Goal: Task Accomplishment & Management: Manage account settings

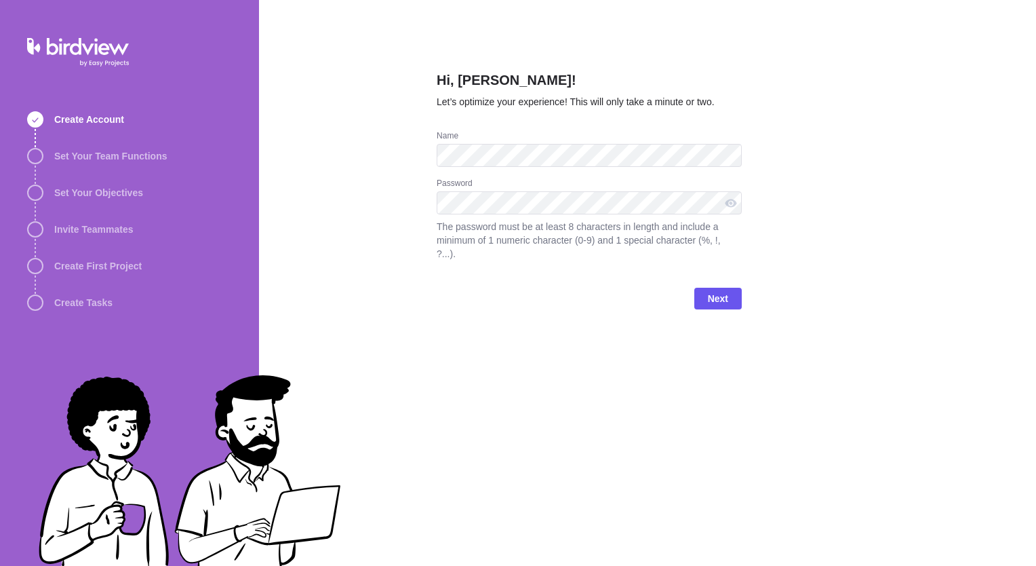
click at [778, 164] on div "Hi, Stuart Devlin! Let’s optimize your experience! This will only take a minute…" at bounding box center [647, 283] width 777 height 566
click at [732, 201] on div at bounding box center [731, 202] width 22 height 23
click at [735, 206] on div at bounding box center [731, 202] width 22 height 23
click at [821, 246] on div "Hi, Stuart Devlin! Let’s optimize your experience! This will only take a minute…" at bounding box center [647, 283] width 777 height 566
click at [716, 290] on span "Next" at bounding box center [718, 298] width 20 height 16
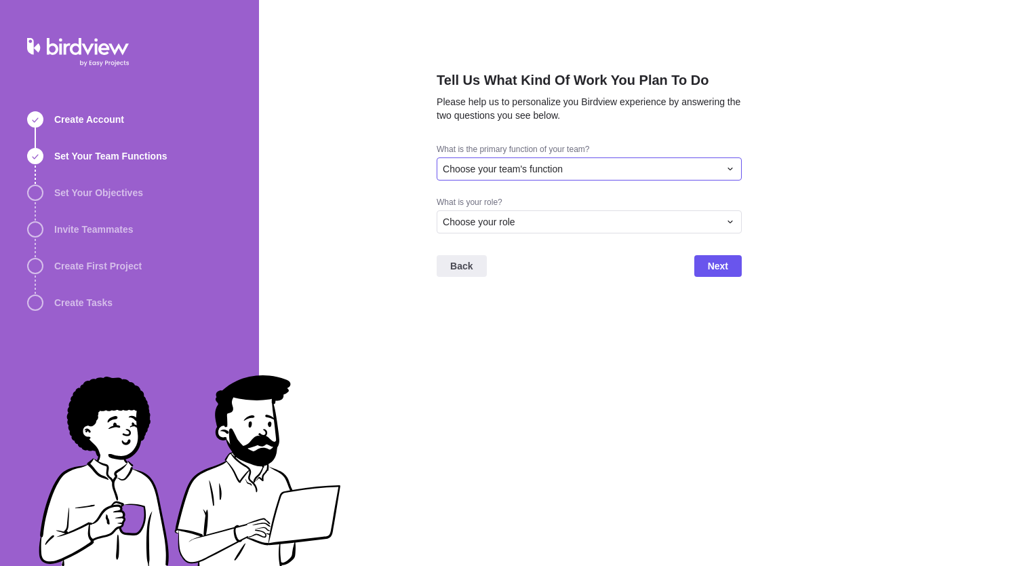
click at [555, 165] on span "Choose your team's function" at bounding box center [503, 169] width 120 height 14
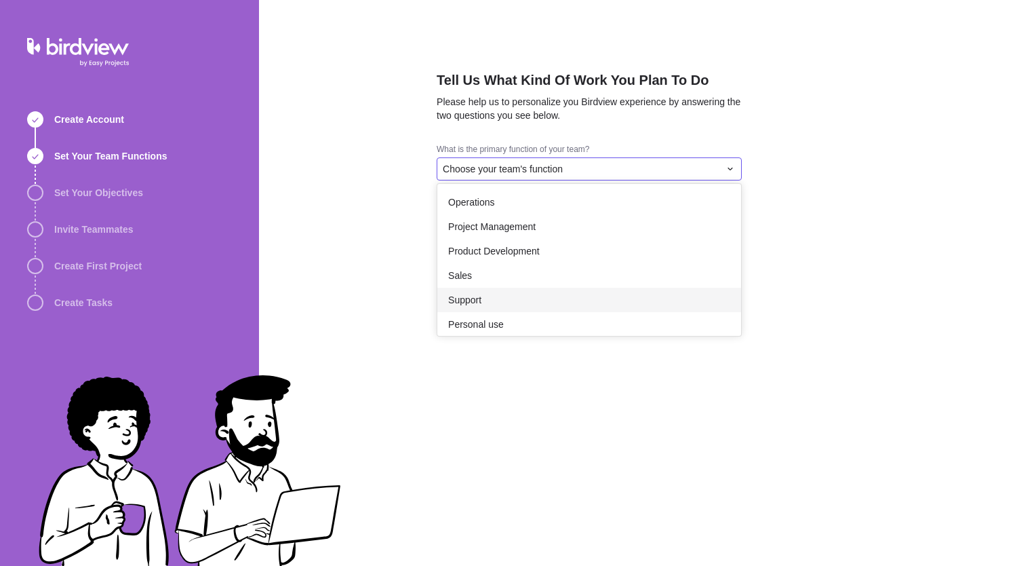
scroll to position [213, 0]
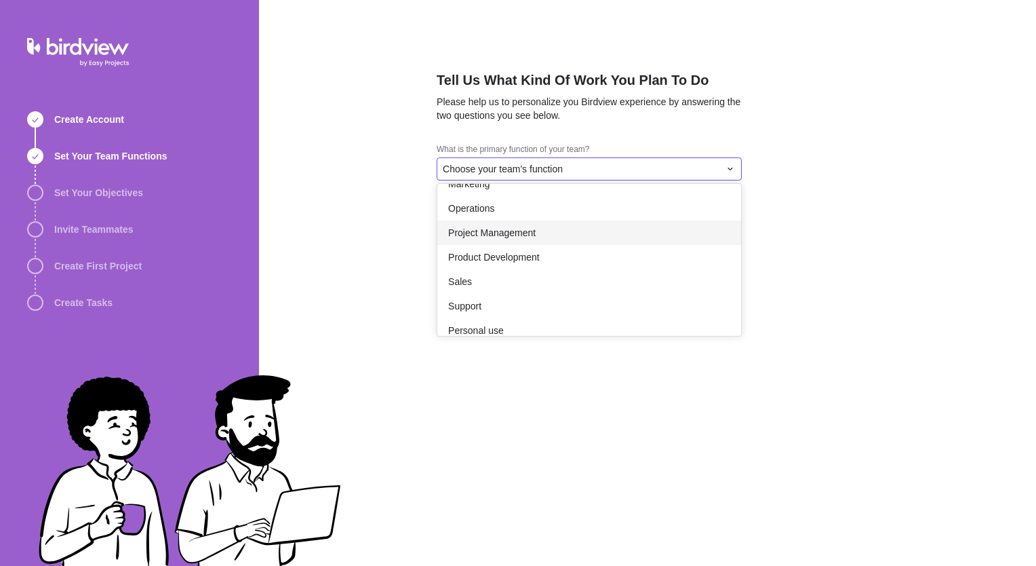
click at [517, 234] on span "Project Management" at bounding box center [491, 233] width 87 height 14
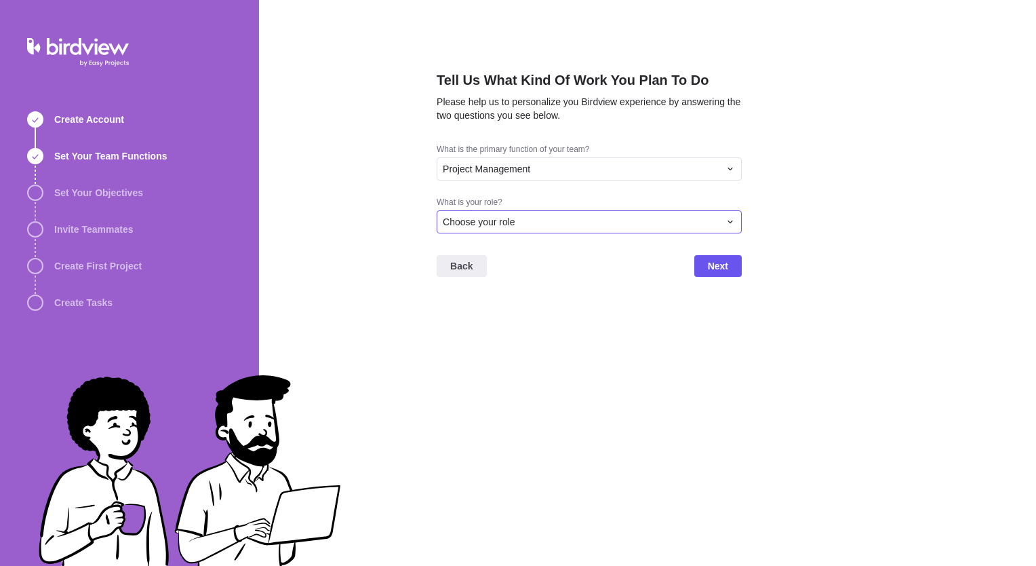
click at [530, 221] on div "Choose your role" at bounding box center [581, 222] width 277 height 14
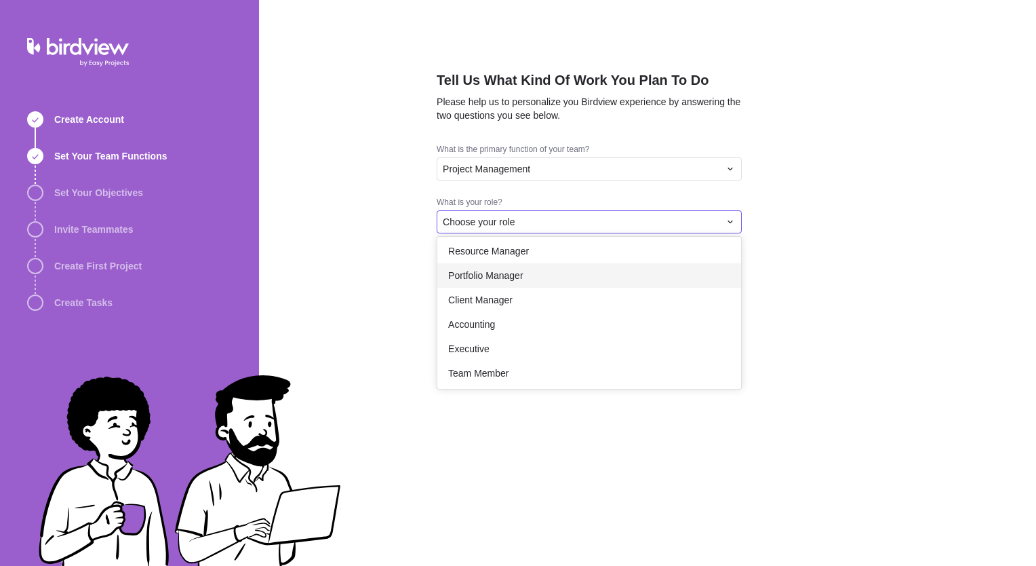
scroll to position [68, 0]
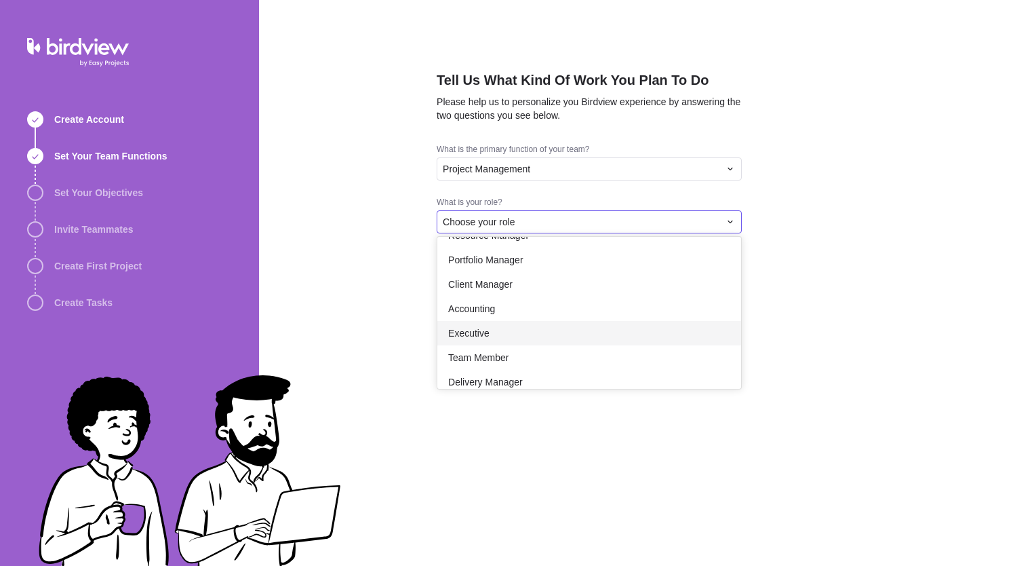
click at [533, 329] on div "Executive" at bounding box center [589, 333] width 304 height 24
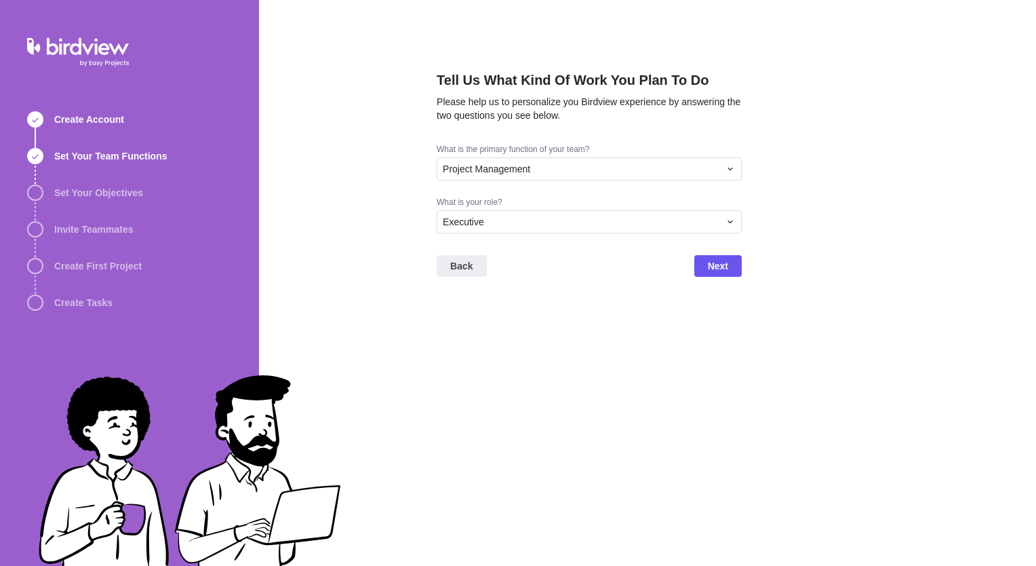
click at [533, 329] on div "Tell Us What Kind Of Work You Plan To Do Please help us to personalize you Bird…" at bounding box center [589, 283] width 305 height 566
click at [706, 267] on span "Next" at bounding box center [718, 266] width 47 height 22
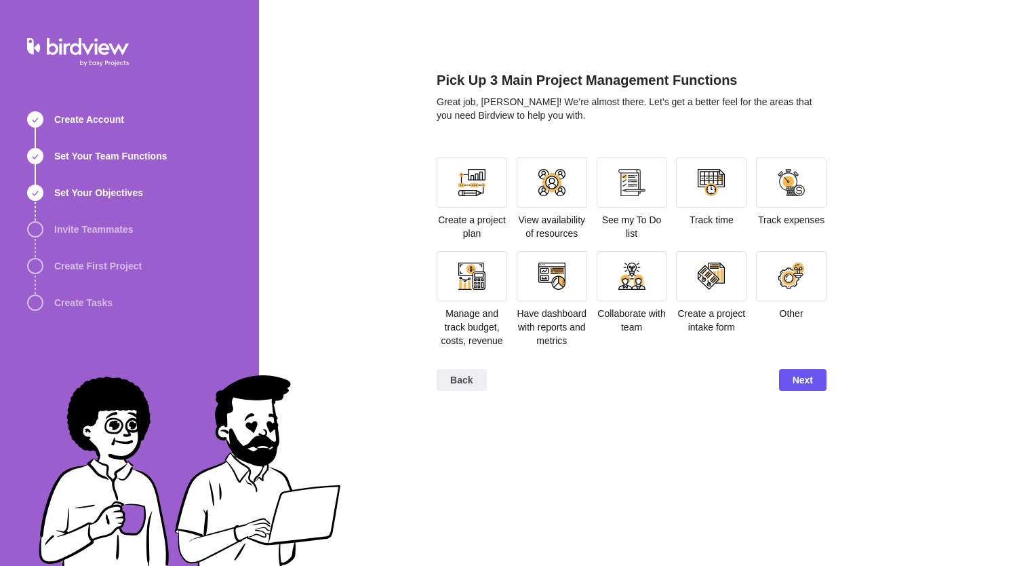
click at [463, 318] on span "Manage and track budget, costs, revenue" at bounding box center [473, 327] width 62 height 38
click at [471, 288] on div at bounding box center [471, 275] width 27 height 27
click at [782, 185] on div at bounding box center [791, 182] width 27 height 27
click at [561, 271] on div at bounding box center [552, 275] width 27 height 27
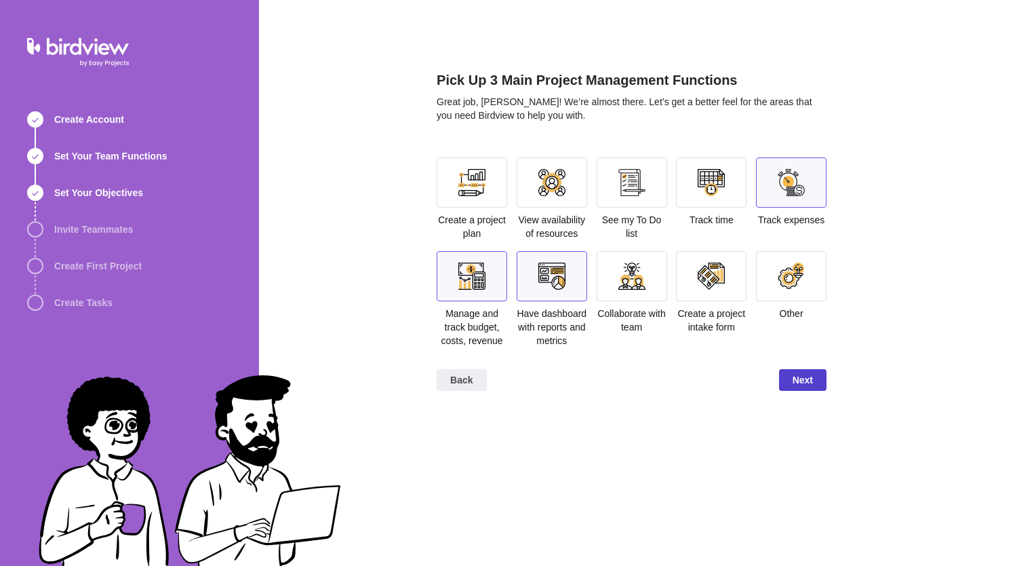
click at [792, 378] on span "Next" at bounding box center [802, 380] width 47 height 22
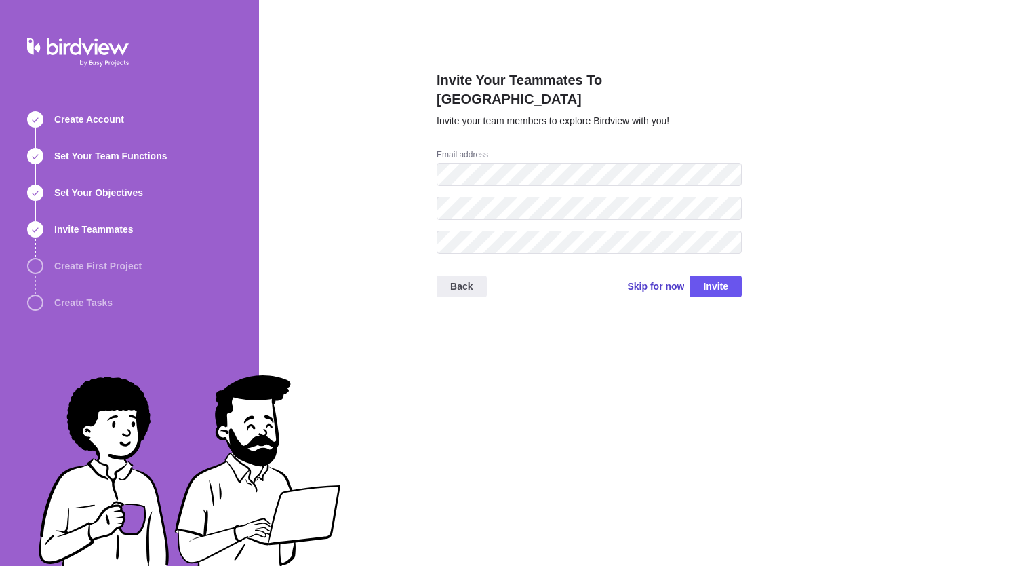
click at [659, 279] on span "Skip for now" at bounding box center [655, 286] width 57 height 14
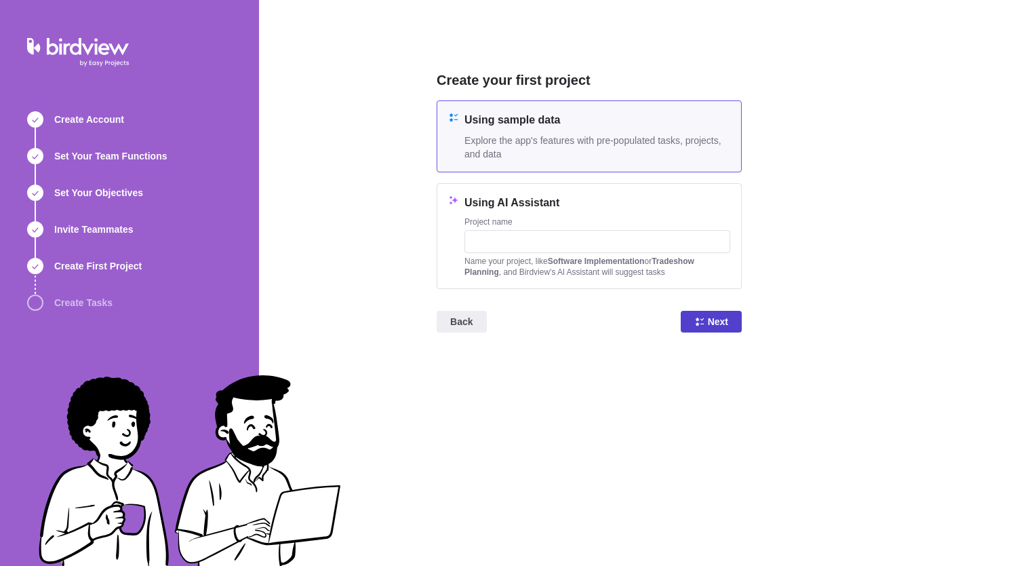
click at [714, 324] on span "Next" at bounding box center [718, 321] width 20 height 16
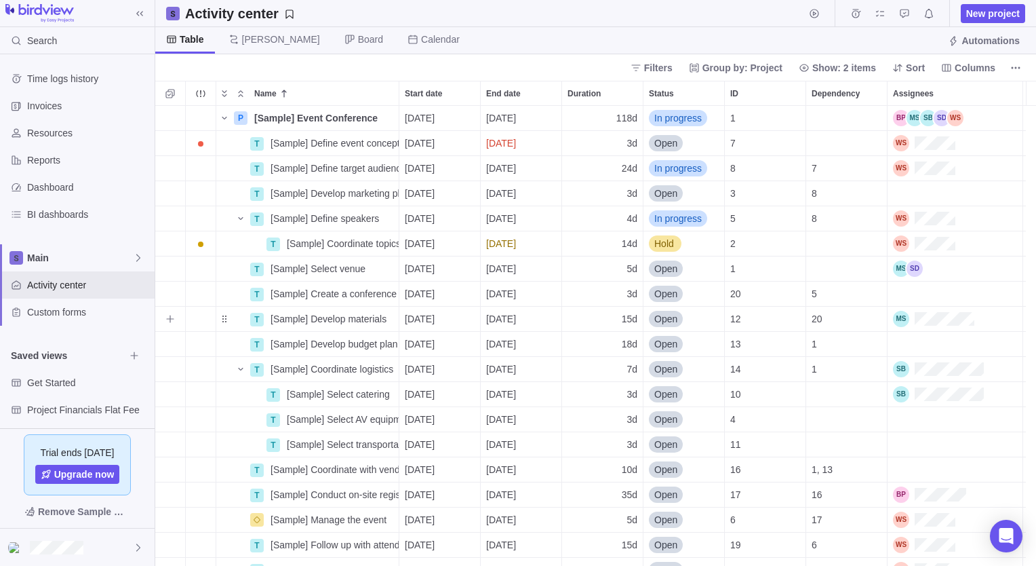
scroll to position [450, 871]
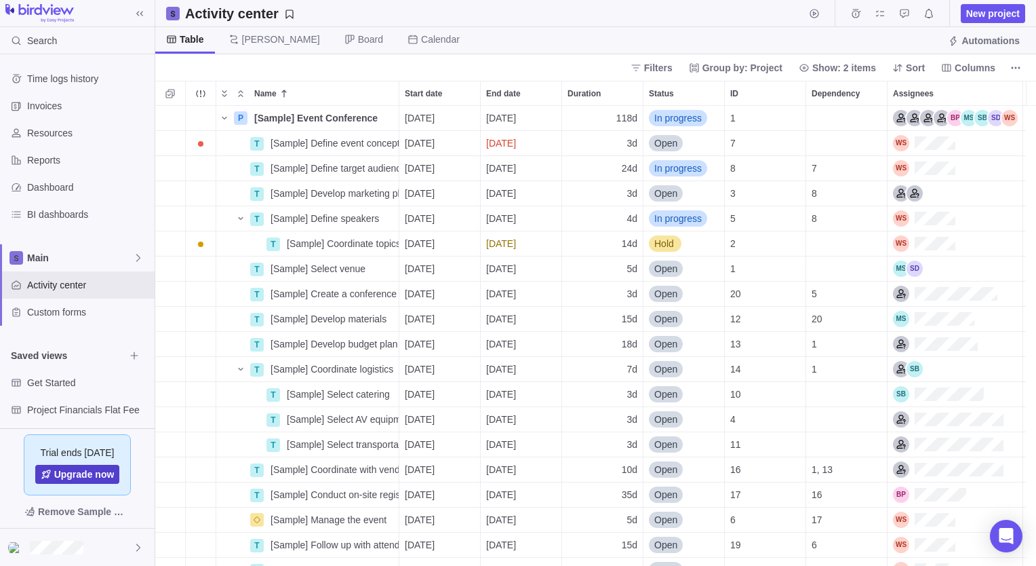
click at [71, 475] on span "Upgrade now" at bounding box center [84, 474] width 60 height 14
